Goal: Information Seeking & Learning: Learn about a topic

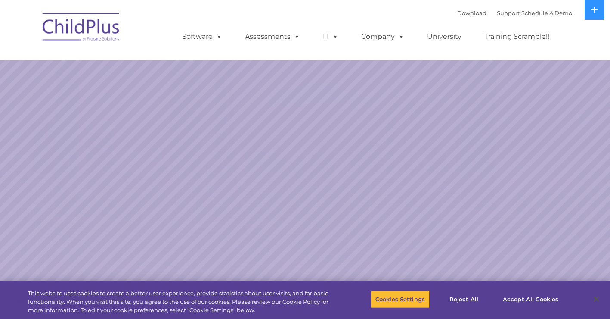
select select "MEDIUM"
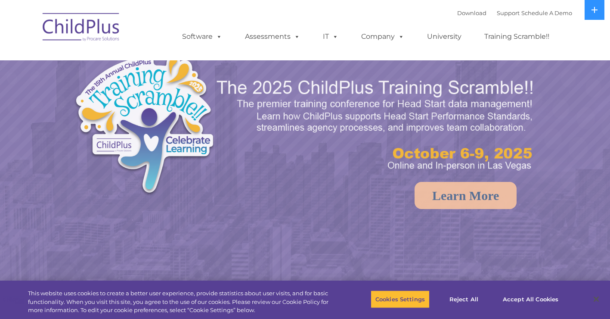
select select "MEDIUM"
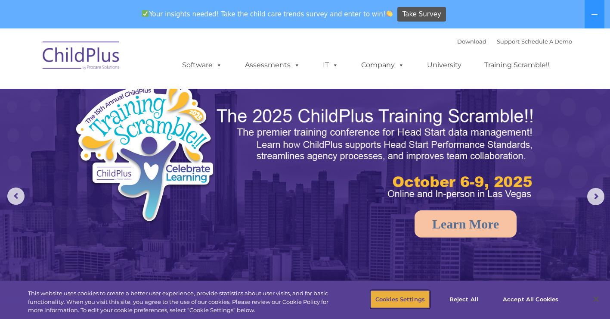
click at [402, 296] on button "Cookies Settings" at bounding box center [400, 299] width 59 height 18
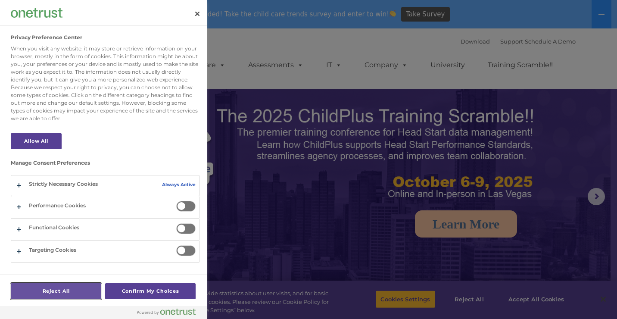
click at [68, 290] on button "Reject All" at bounding box center [56, 291] width 90 height 16
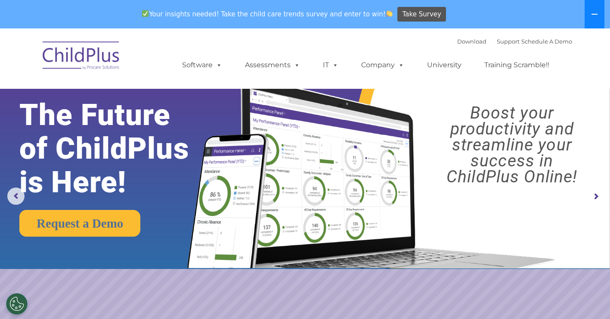
click at [598, 12] on icon at bounding box center [594, 14] width 7 height 7
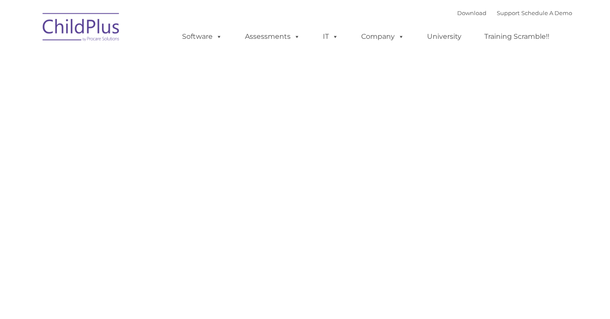
type input ""
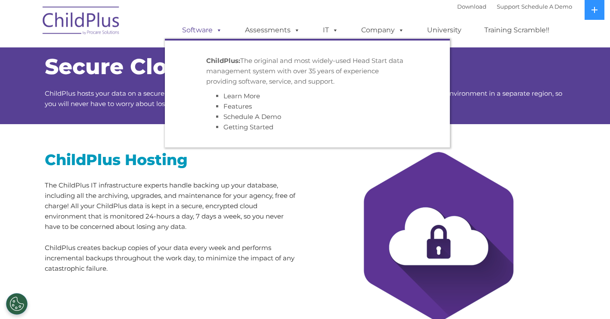
click at [199, 28] on link "Software" at bounding box center [202, 30] width 57 height 17
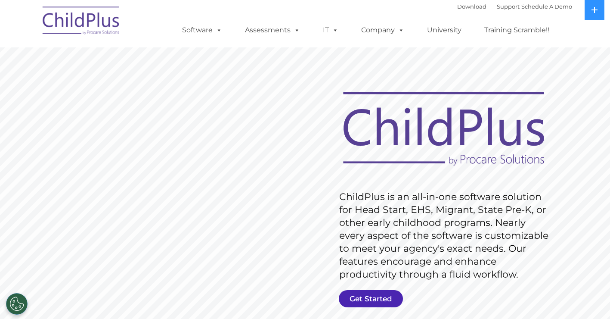
drag, startPoint x: 371, startPoint y: 301, endPoint x: 367, endPoint y: 300, distance: 4.9
click at [372, 300] on link "Get Started" at bounding box center [371, 298] width 64 height 17
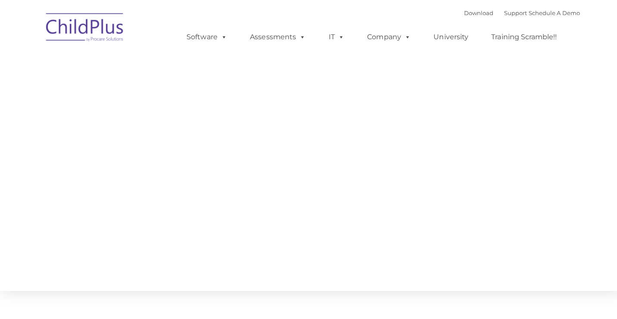
type input ""
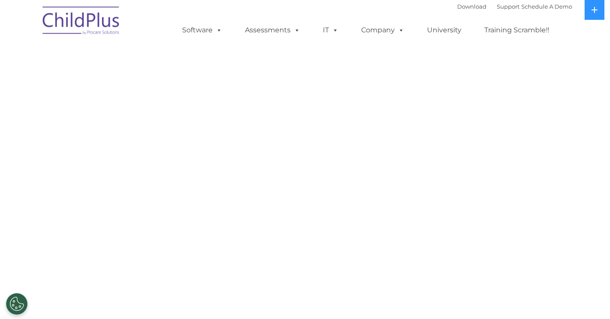
select select "MEDIUM"
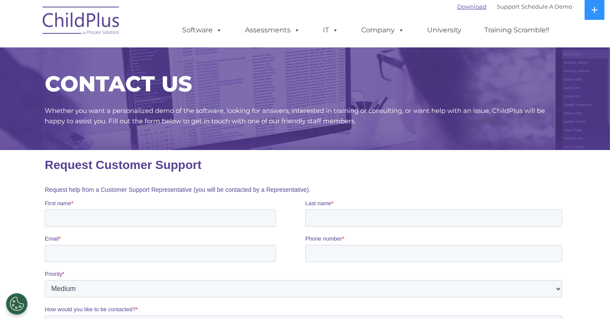
click at [467, 4] on link "Download" at bounding box center [472, 6] width 29 height 7
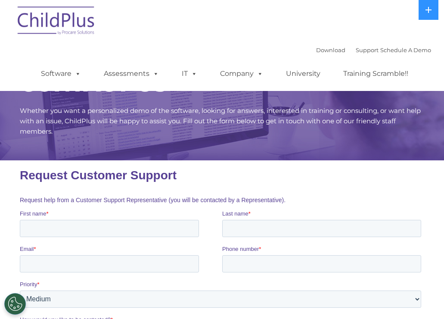
drag, startPoint x: 429, startPoint y: 3, endPoint x: 411, endPoint y: 25, distance: 29.4
click at [429, 3] on button at bounding box center [429, 10] width 20 height 20
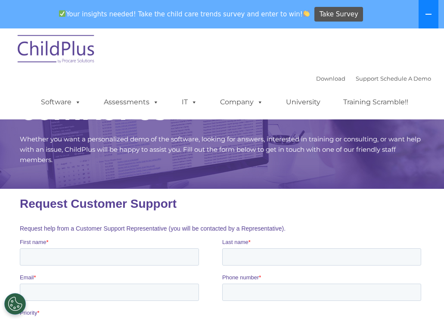
click at [431, 12] on icon at bounding box center [428, 14] width 7 height 7
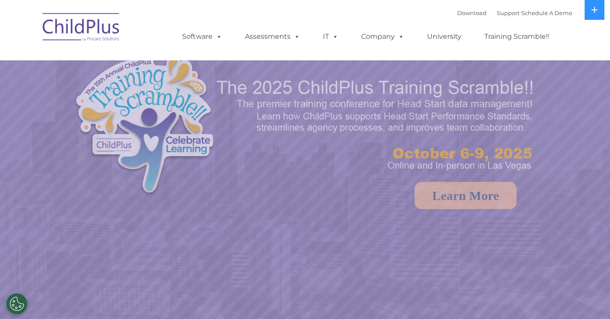
select select "MEDIUM"
